Goal: Information Seeking & Learning: Learn about a topic

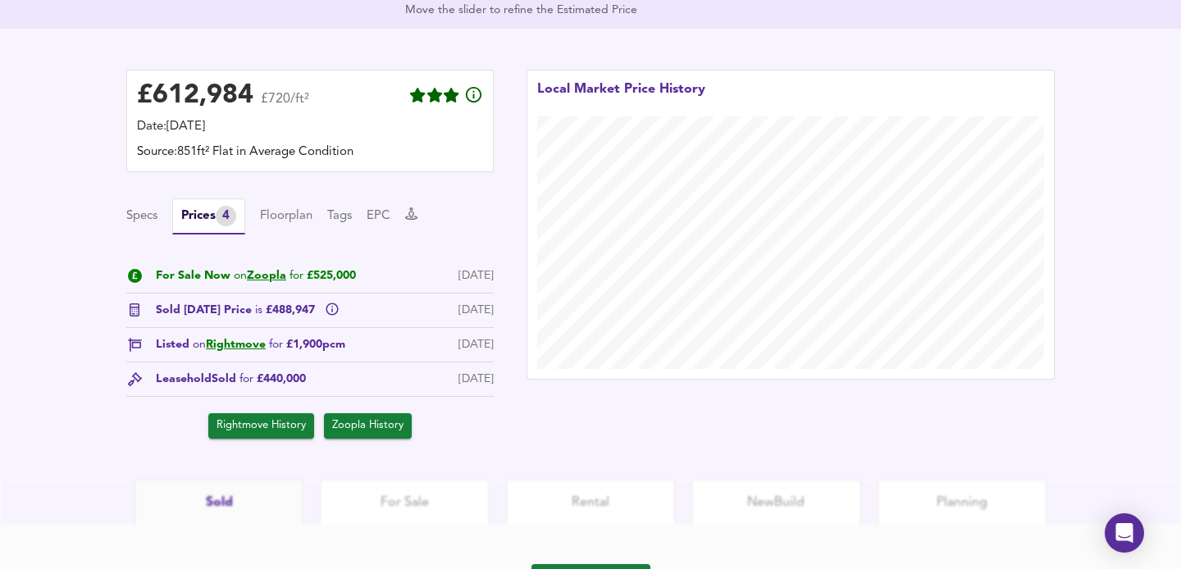
scroll to position [387, 0]
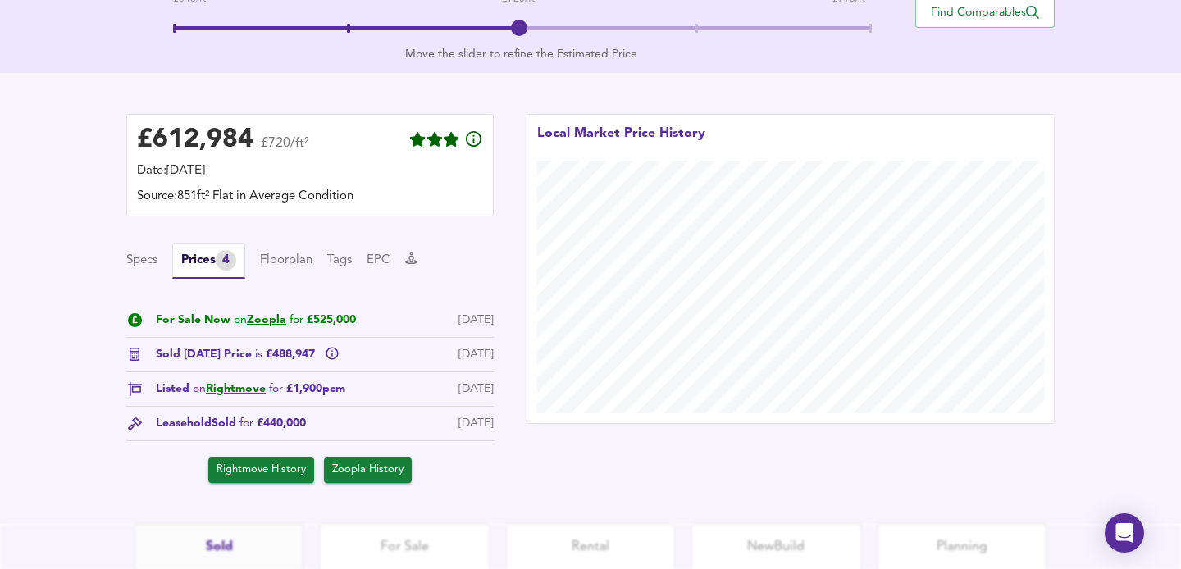
click at [37, 225] on div "£ 612,984 £720/ft² Date: [DATE] Source: 851ft² Flat in Average Condition Specs …" at bounding box center [590, 298] width 1181 height 451
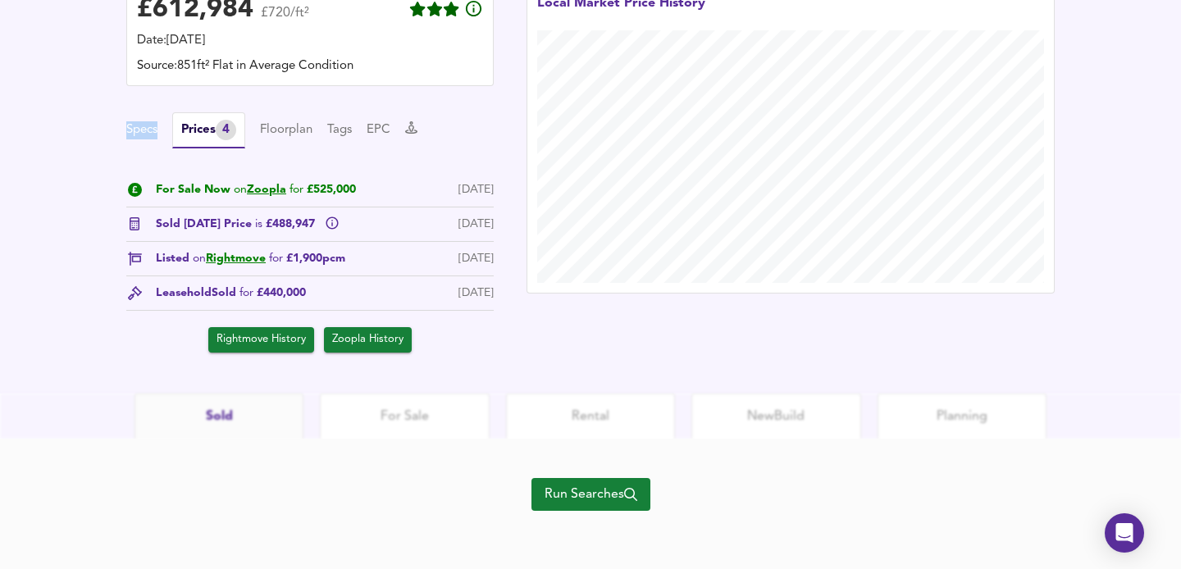
scroll to position [518, 0]
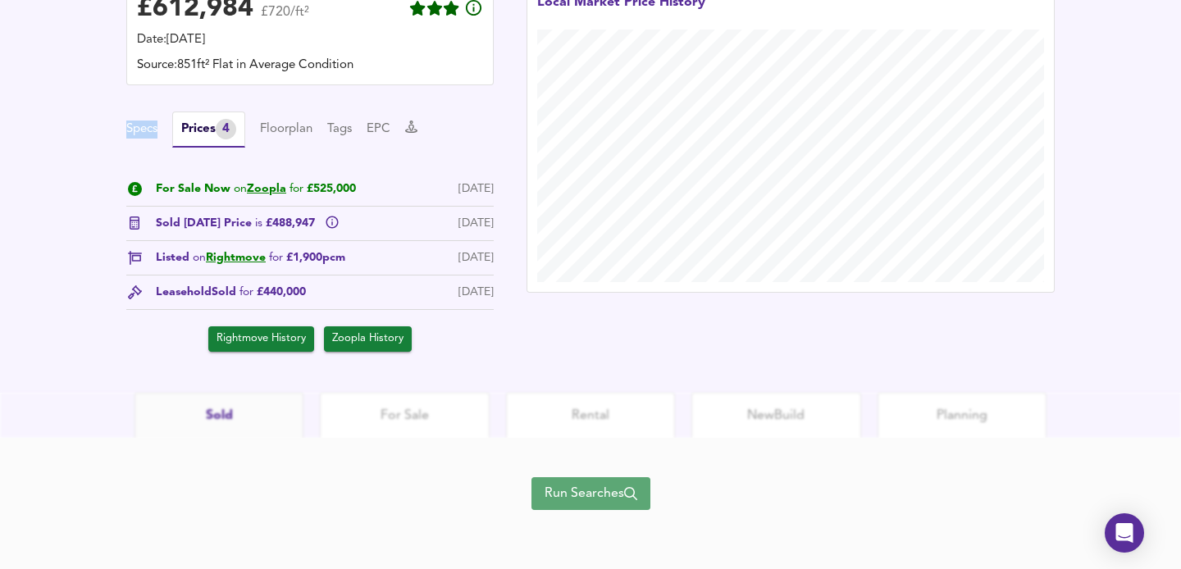
click at [572, 487] on span "Run Searches" at bounding box center [590, 493] width 93 height 23
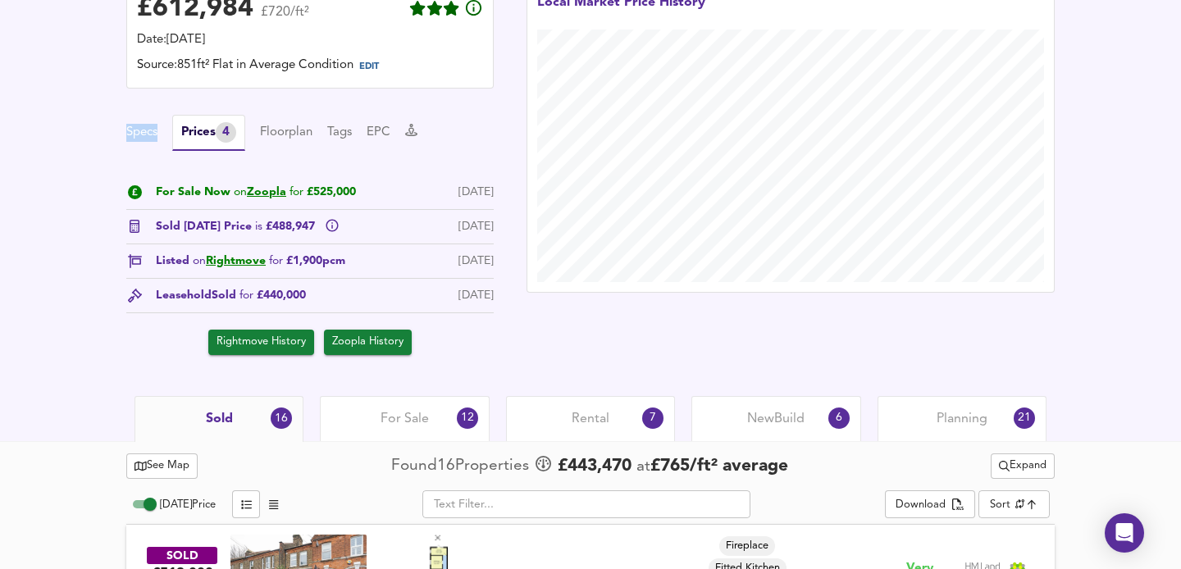
scroll to position [449, 0]
click at [230, 132] on div "4" at bounding box center [226, 133] width 20 height 20
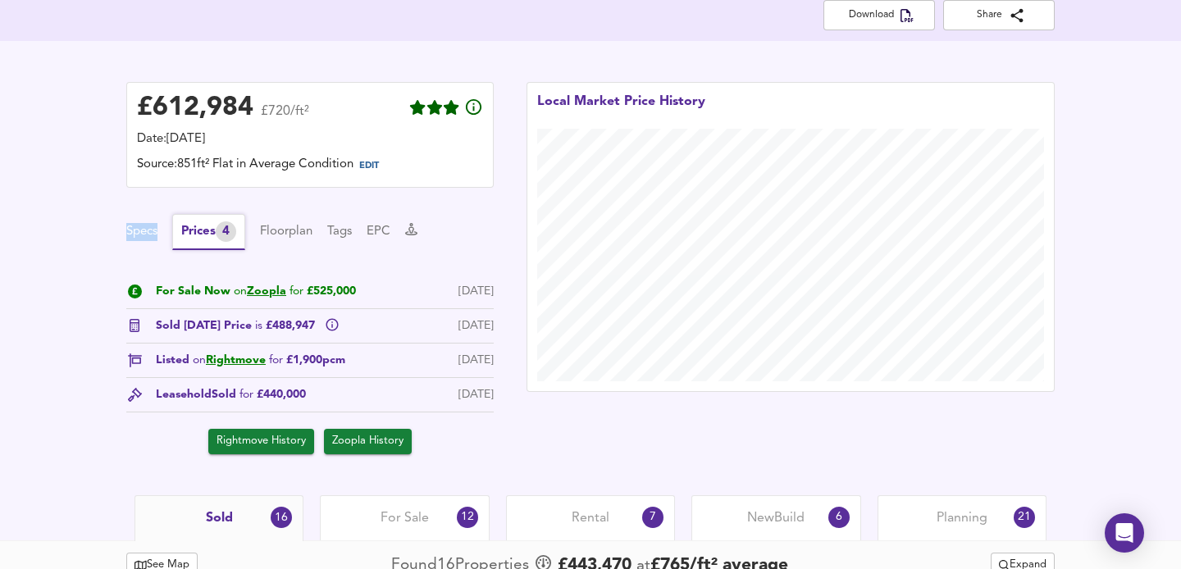
scroll to position [317, 0]
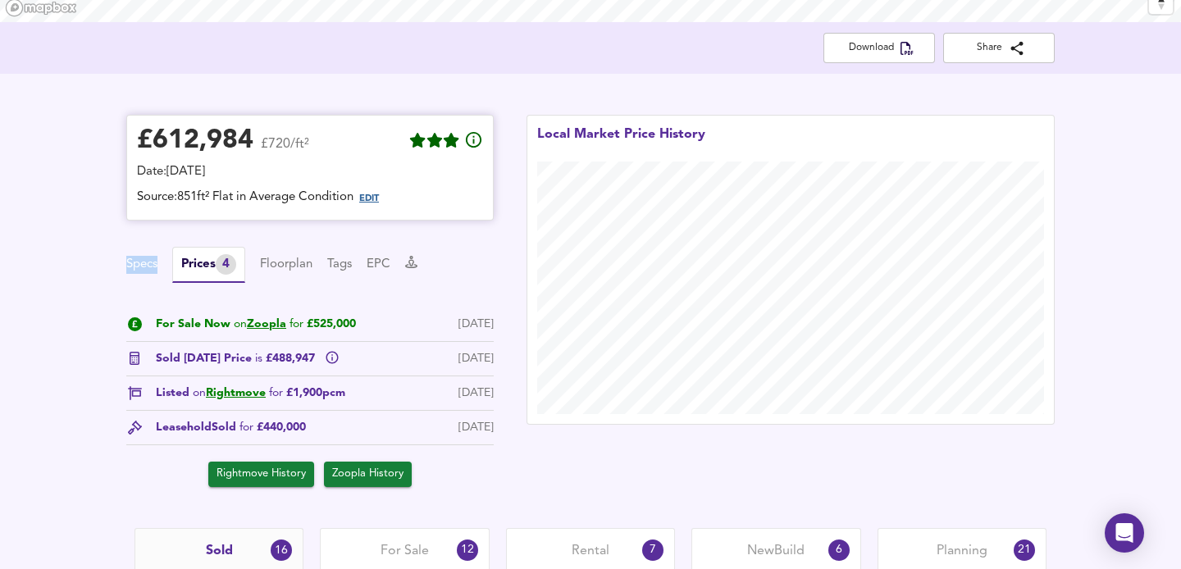
click at [376, 197] on span "EDIT" at bounding box center [369, 198] width 20 height 9
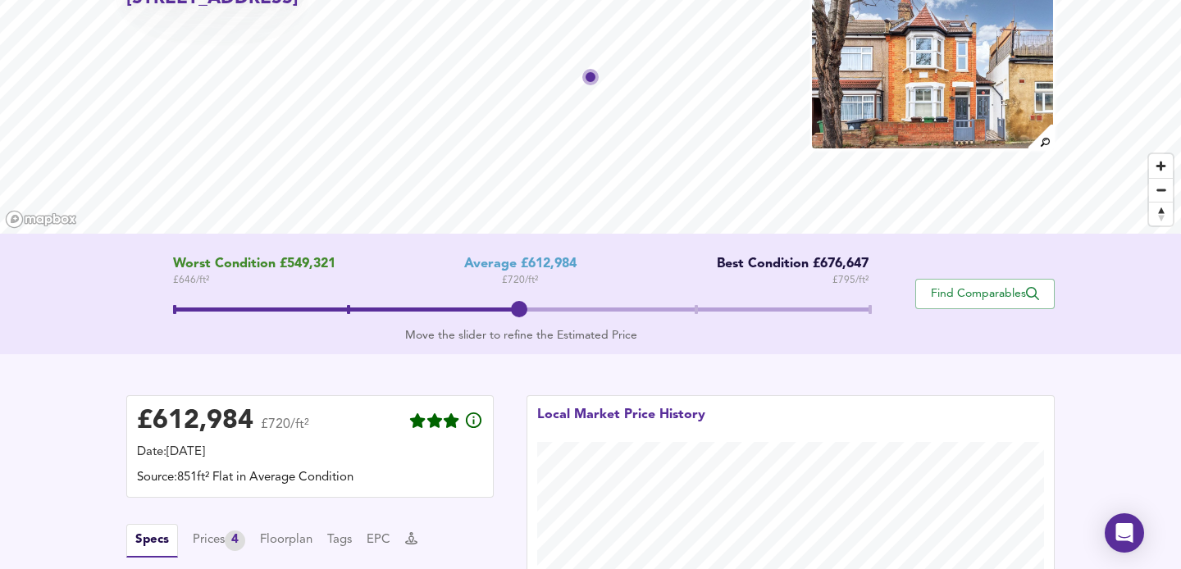
scroll to position [90, 0]
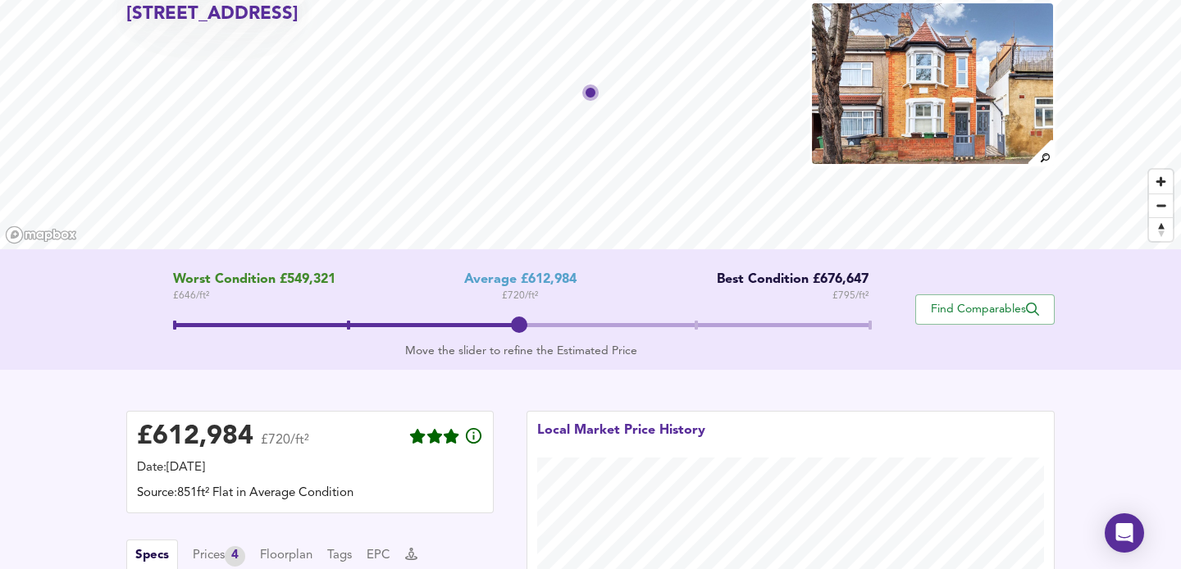
drag, startPoint x: 513, startPoint y: 335, endPoint x: 545, endPoint y: 335, distance: 32.0
click at [545, 335] on span at bounding box center [521, 327] width 696 height 30
drag, startPoint x: 348, startPoint y: 330, endPoint x: 517, endPoint y: 339, distance: 168.3
click at [517, 333] on span at bounding box center [519, 325] width 16 height 16
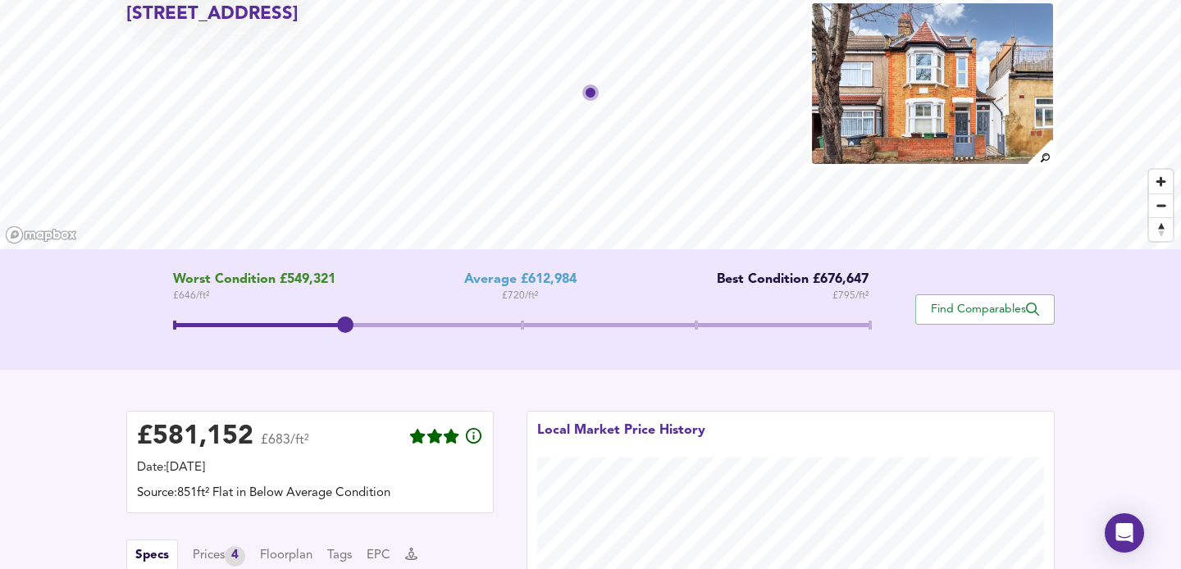
drag, startPoint x: 518, startPoint y: 326, endPoint x: 372, endPoint y: 331, distance: 146.1
click at [372, 331] on span at bounding box center [521, 327] width 696 height 30
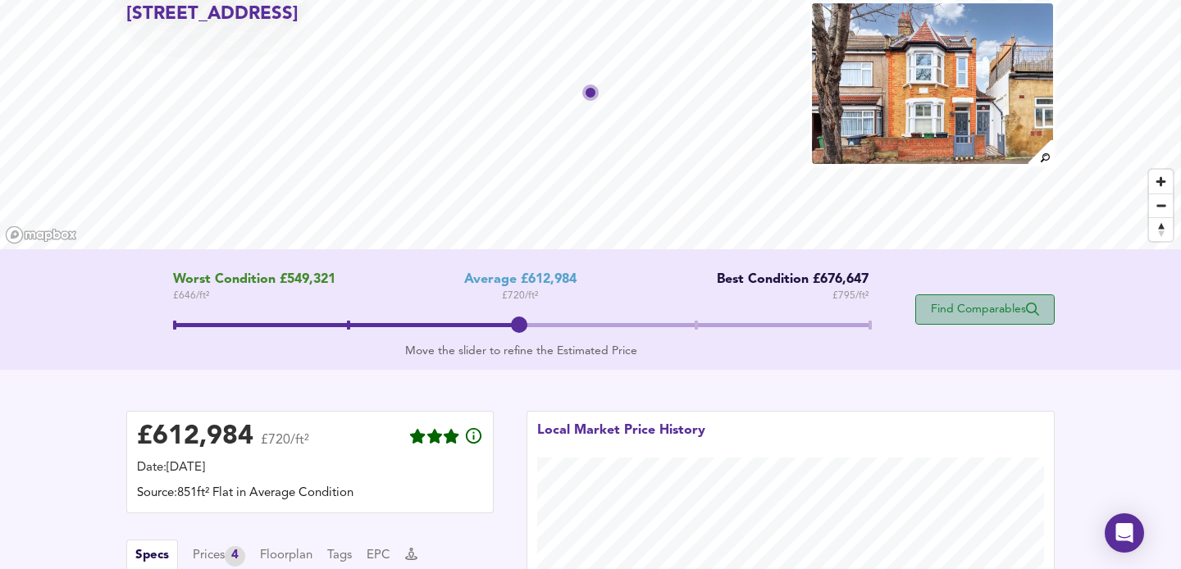
click at [999, 308] on span "Find Comparables" at bounding box center [984, 310] width 121 height 16
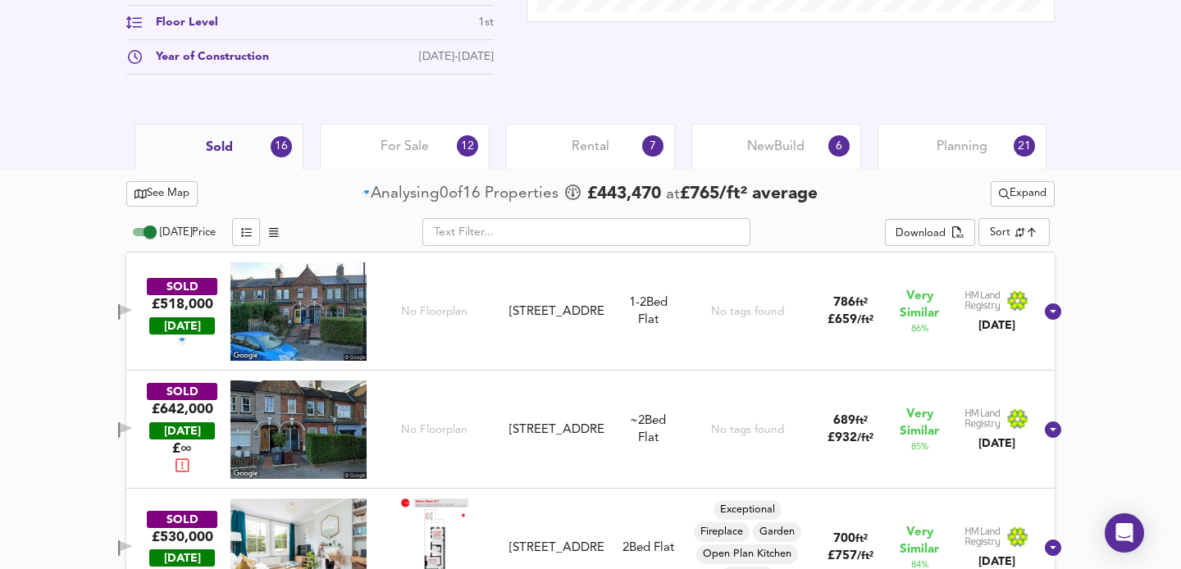
scroll to position [753, 0]
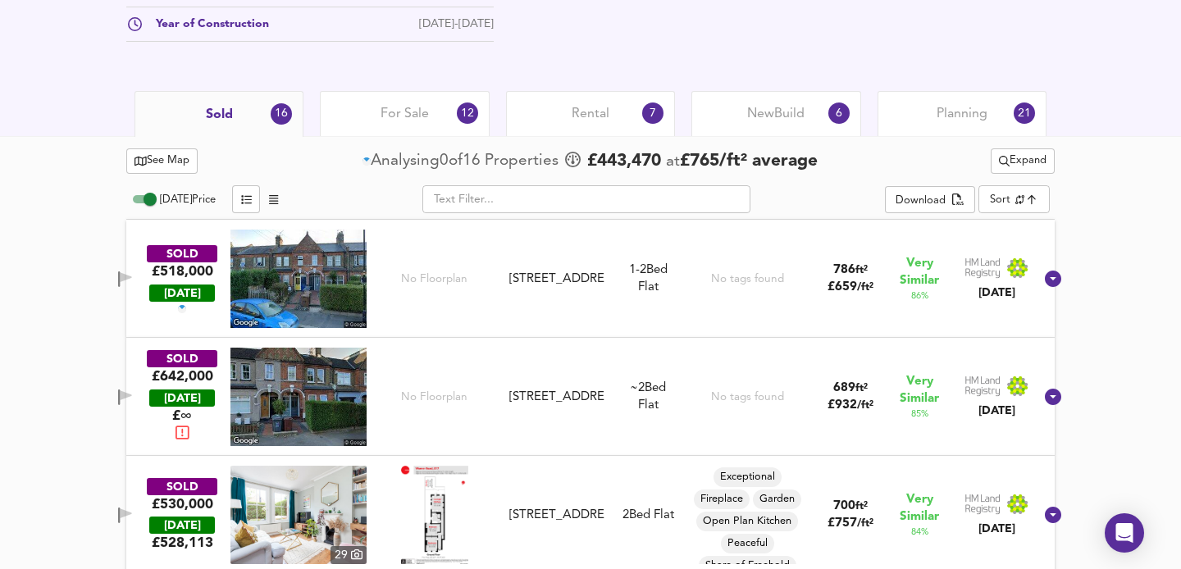
click at [524, 202] on input "text" at bounding box center [586, 199] width 328 height 28
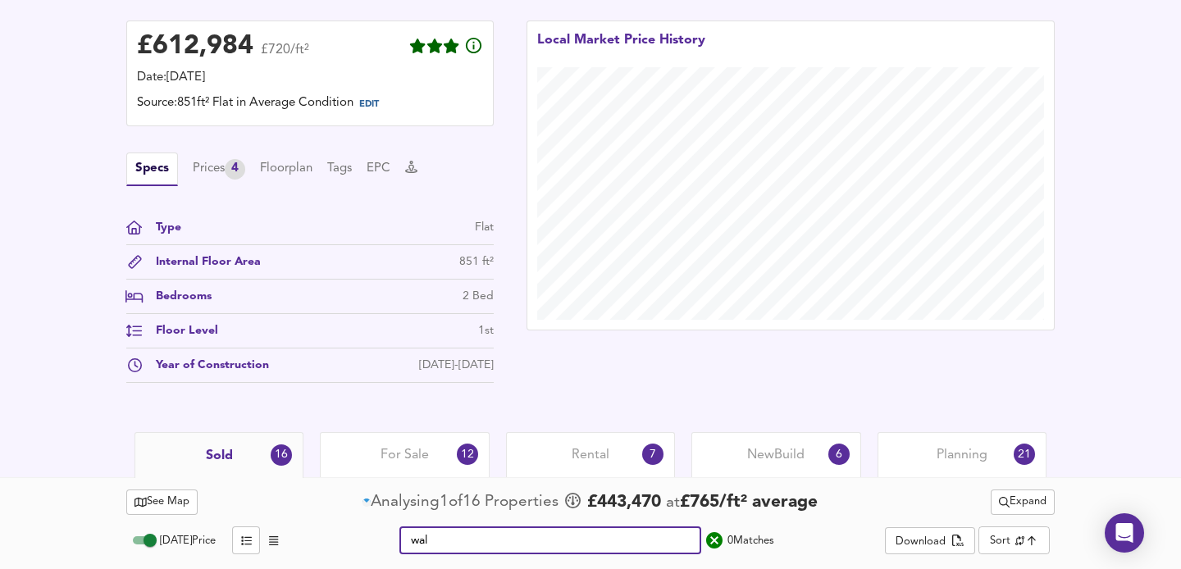
scroll to position [412, 0]
type input "walpole road"
click at [1134, 296] on div "£ 612,984 £720/ft² Date: 8 September 2025 Source: 851ft² Flat in Average Condit…" at bounding box center [590, 206] width 1181 height 453
click at [1116, 290] on div "£ 612,984 £720/ft² Date: 8 September 2025 Source: 851ft² Flat in Average Condit…" at bounding box center [590, 206] width 1181 height 453
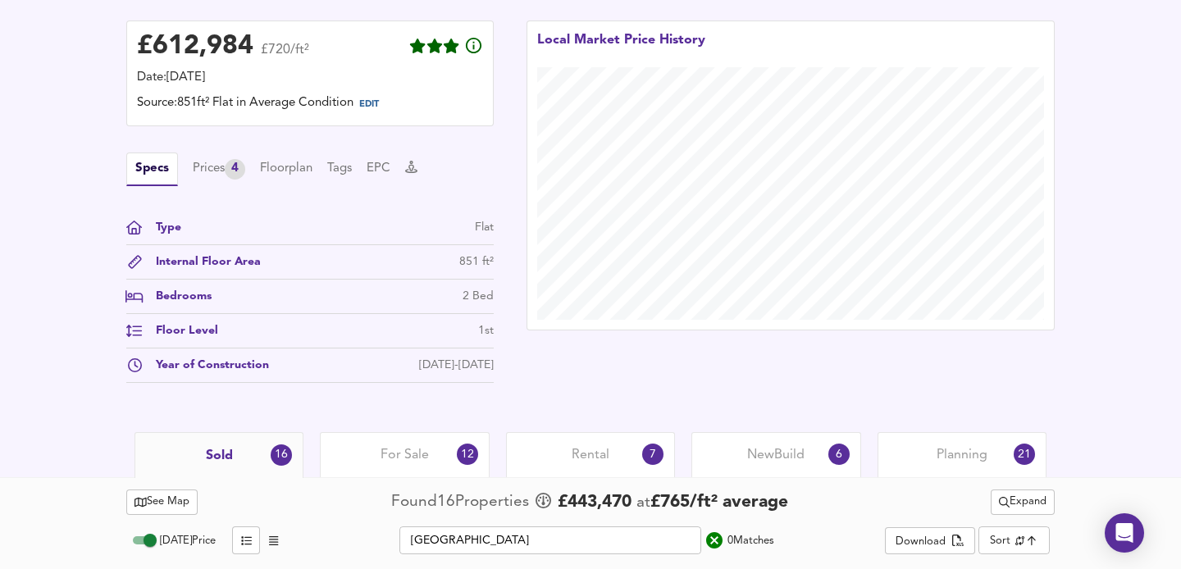
click at [1109, 317] on div "£ 612,984 £720/ft² Date: 8 September 2025 Source: 851ft² Flat in Average Condit…" at bounding box center [590, 206] width 1181 height 453
click at [250, 462] on div "Sold 16" at bounding box center [218, 455] width 169 height 46
click at [280, 458] on div "16" at bounding box center [281, 454] width 21 height 21
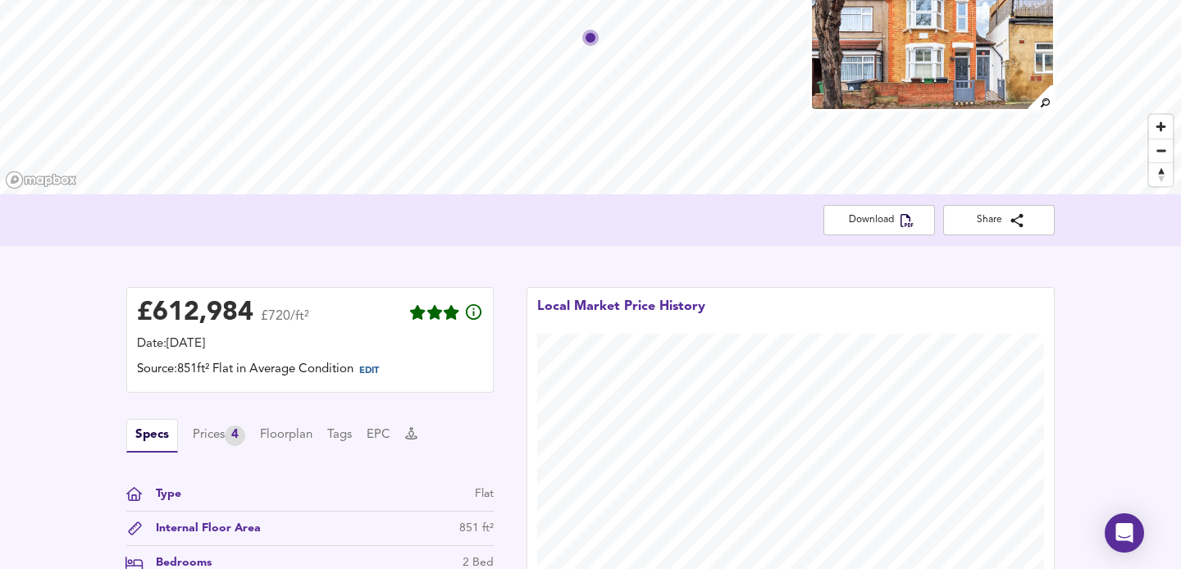
scroll to position [164, 0]
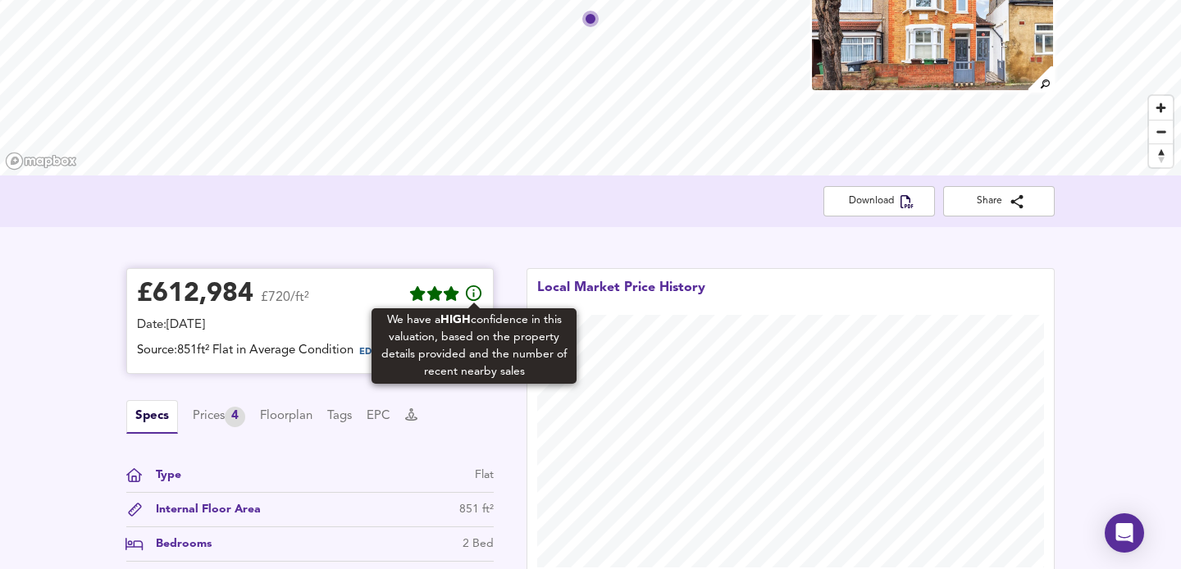
click at [471, 294] on icon at bounding box center [474, 294] width 20 height 20
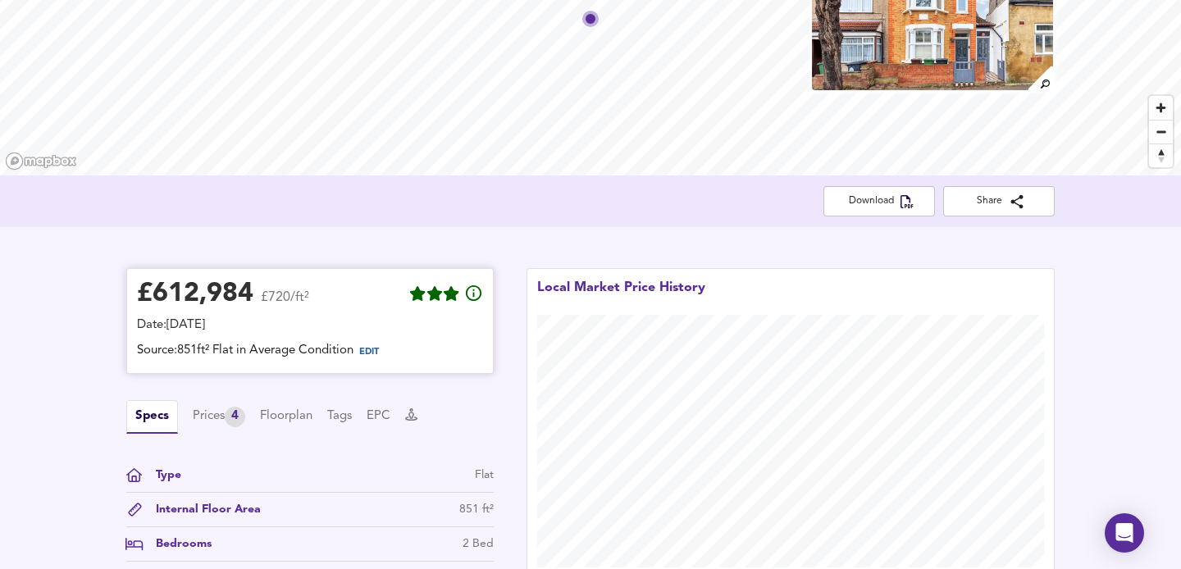
click at [202, 294] on div "£ 612,984" at bounding box center [195, 294] width 116 height 25
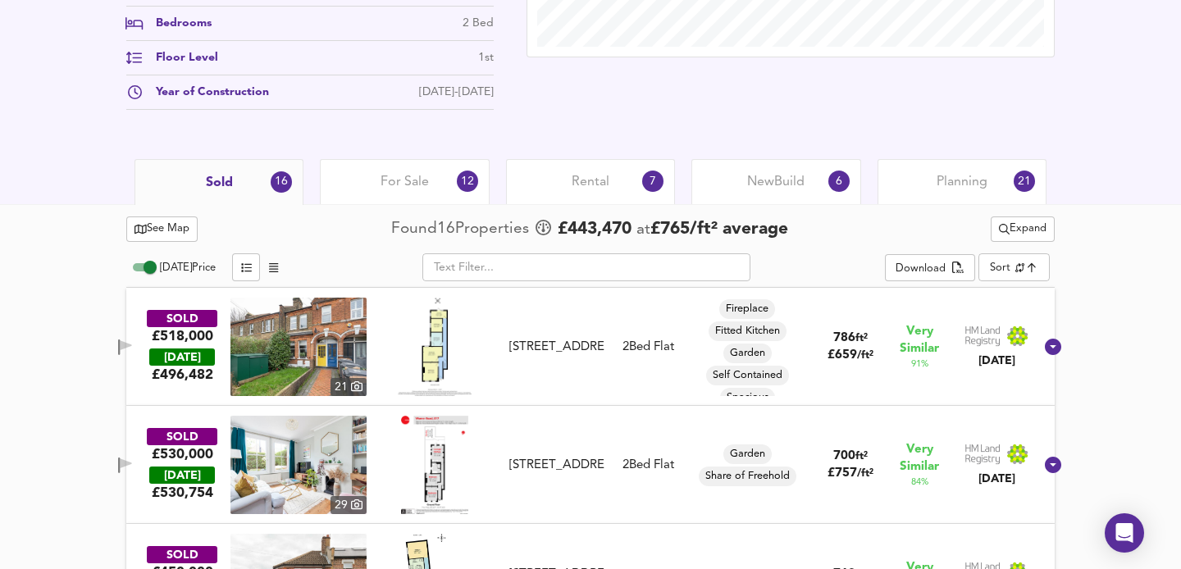
scroll to position [689, 0]
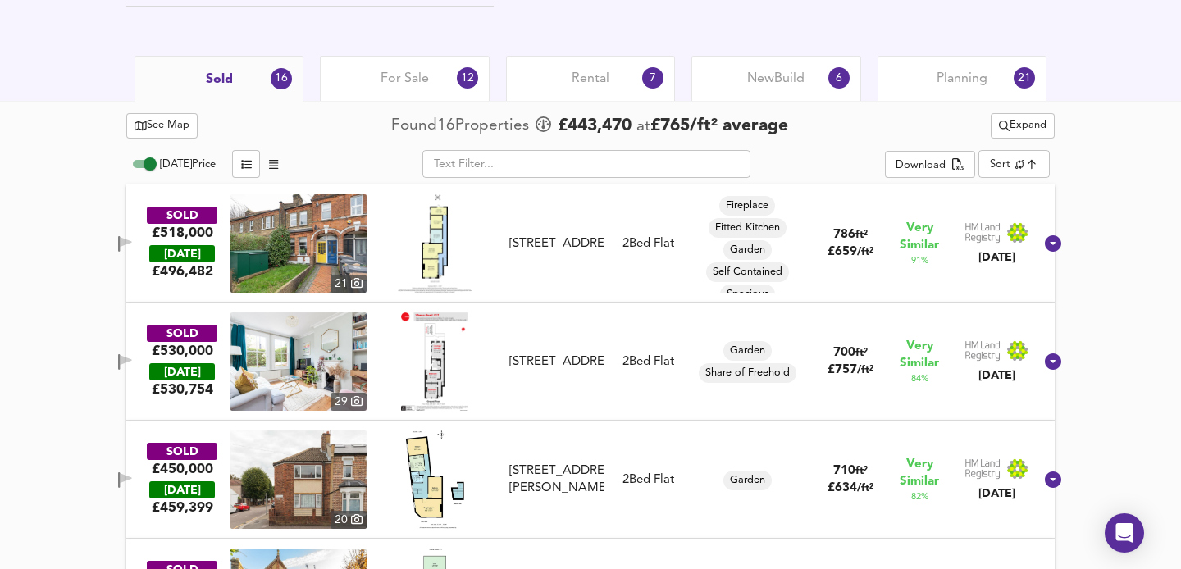
scroll to position [787, 0]
click at [417, 81] on span "For Sale" at bounding box center [404, 80] width 48 height 18
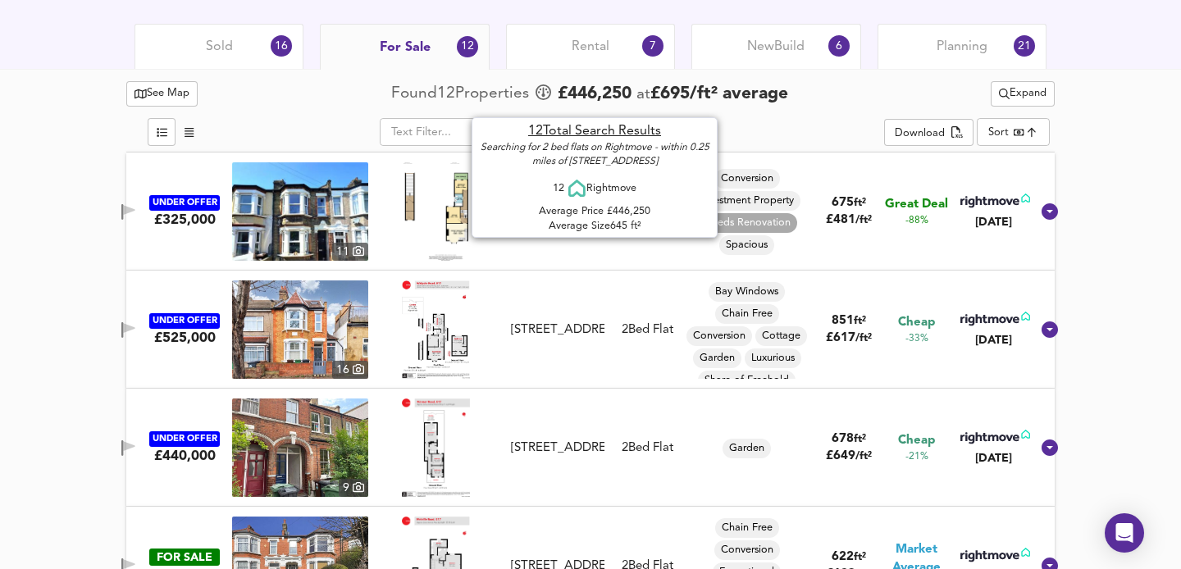
scroll to position [853, 0]
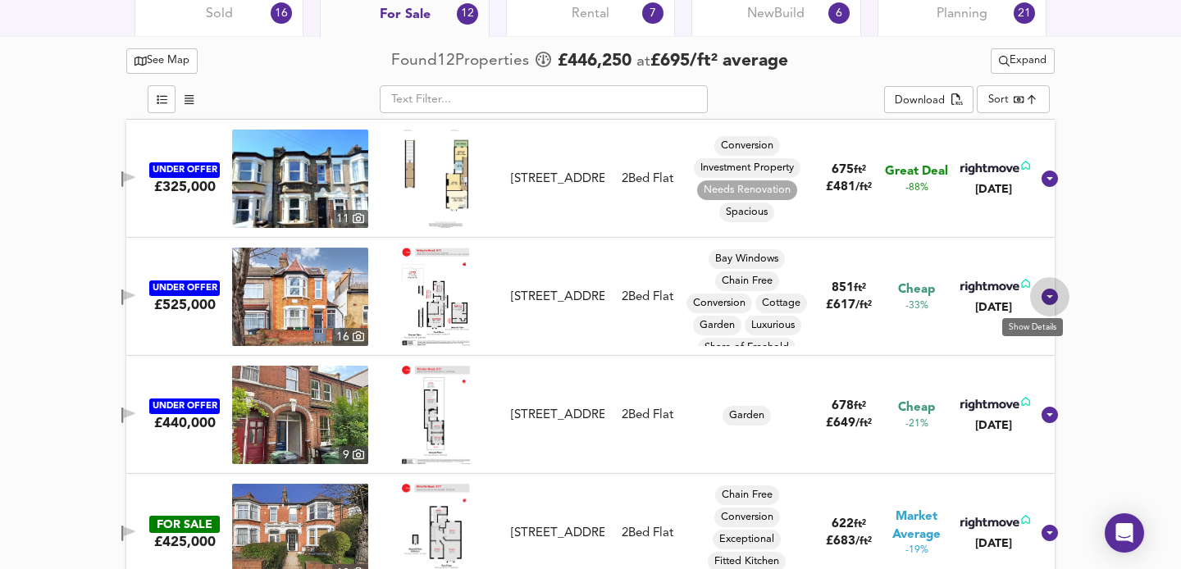
click at [1041, 302] on icon at bounding box center [1049, 297] width 16 height 16
